Goal: Information Seeking & Learning: Stay updated

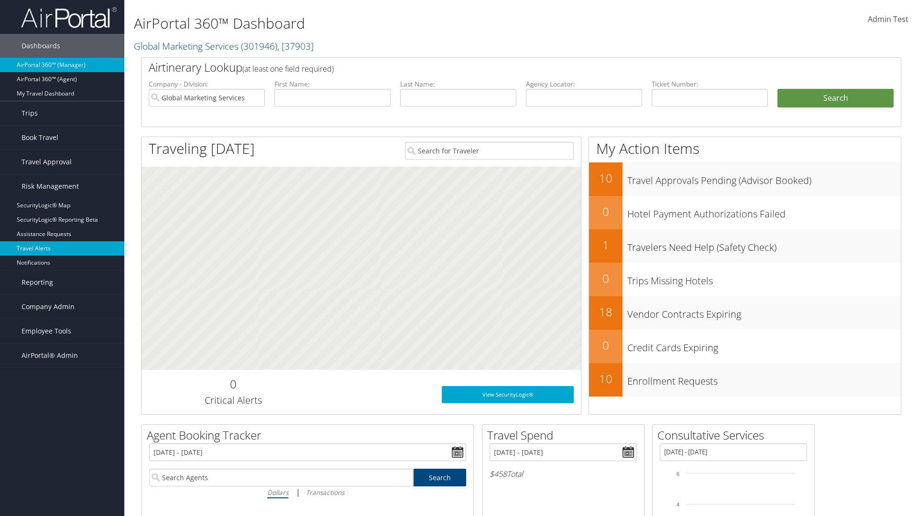
click at [62, 249] on link "Travel Alerts" at bounding box center [62, 248] width 124 height 14
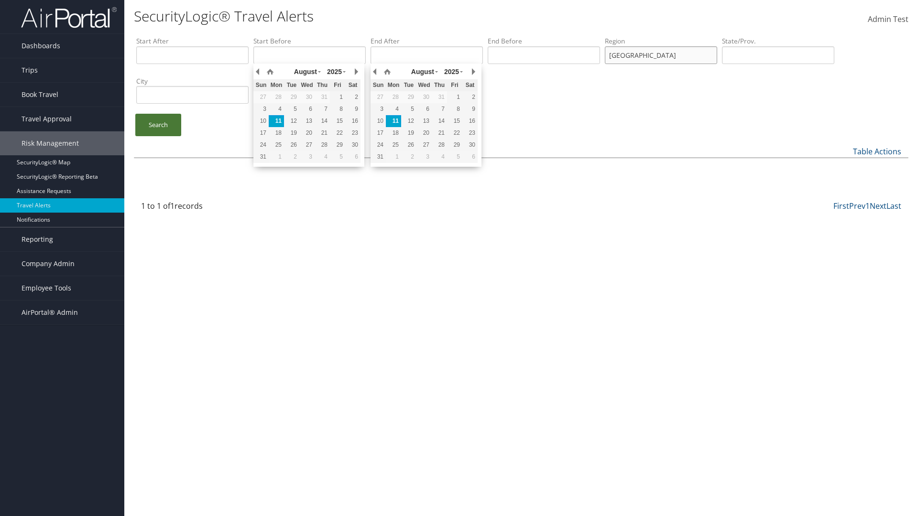
type input "[GEOGRAPHIC_DATA]"
click at [158, 125] on link "Search" at bounding box center [158, 125] width 46 height 22
